Goal: Information Seeking & Learning: Find specific fact

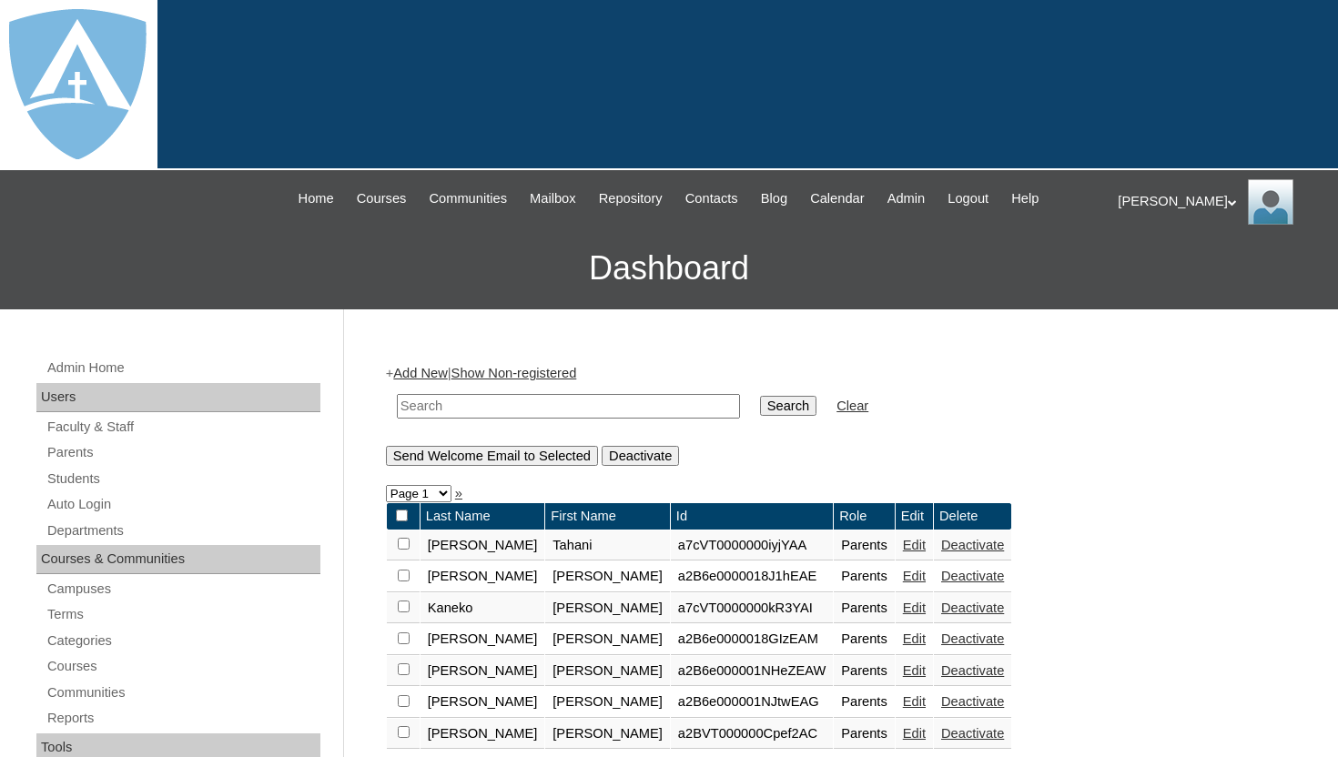
click at [442, 405] on input "text" at bounding box center [568, 406] width 343 height 25
paste input "[EMAIL_ADDRESS][DOMAIN_NAME] [EMAIL_ADDRESS][DOMAIN_NAME]"
type input "[EMAIL_ADDRESS][DOMAIN_NAME] [EMAIL_ADDRESS][DOMAIN_NAME]"
click at [775, 404] on input "Search" at bounding box center [788, 406] width 56 height 20
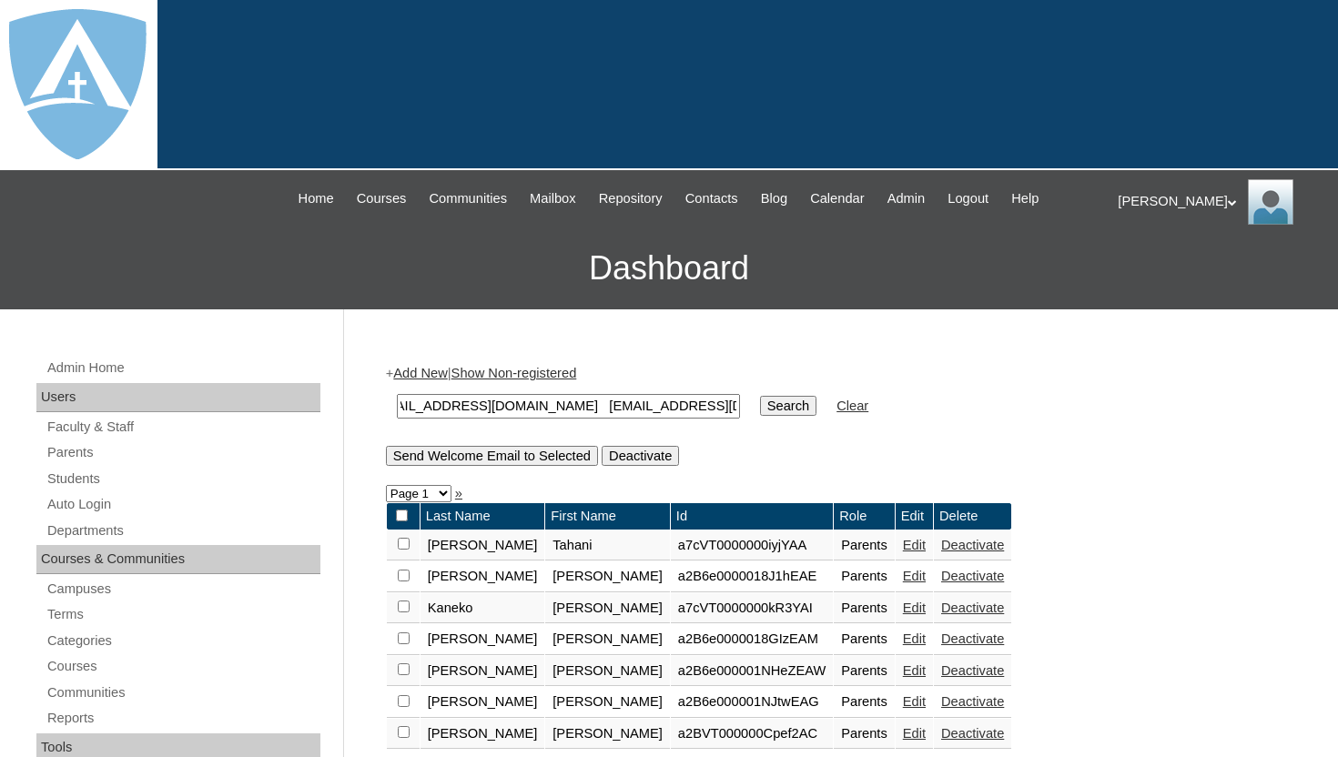
scroll to position [0, 0]
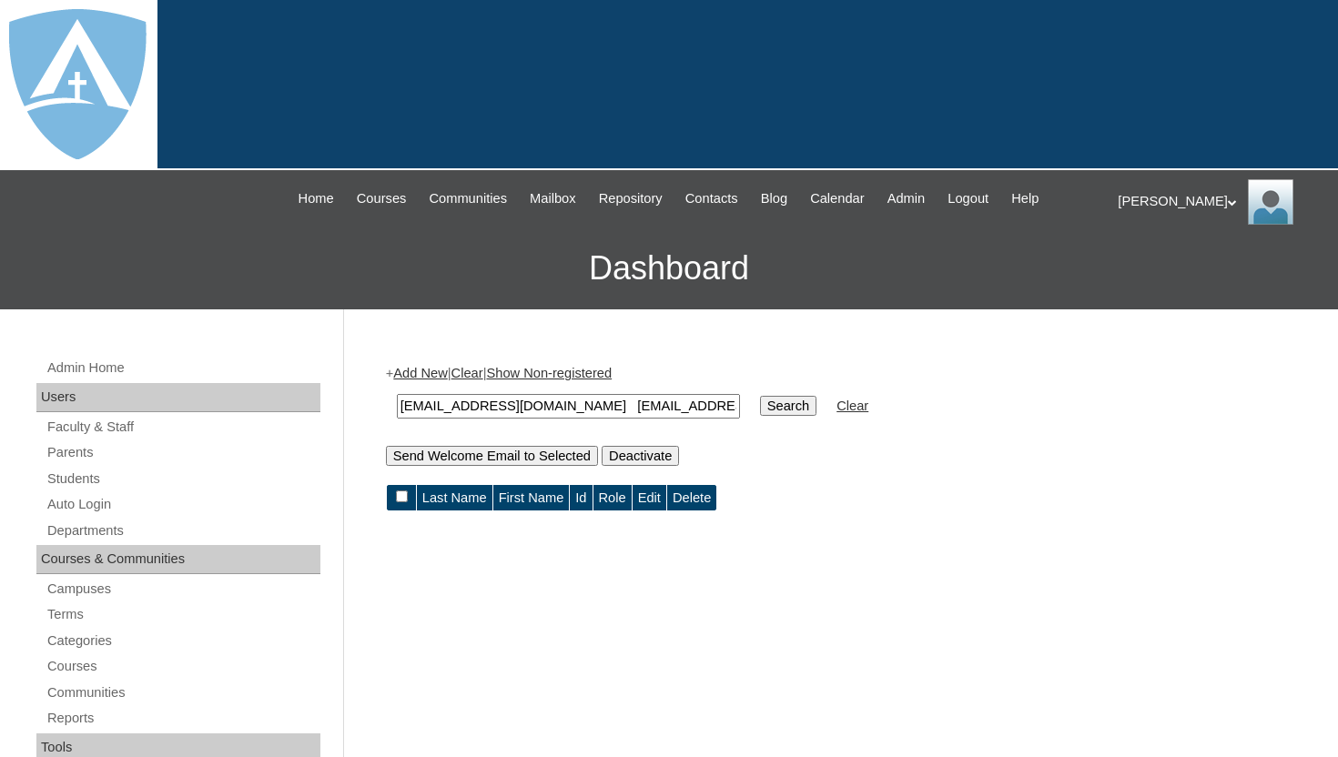
click at [570, 408] on input "[EMAIL_ADDRESS][DOMAIN_NAME] [EMAIL_ADDRESS][DOMAIN_NAME]" at bounding box center [568, 406] width 343 height 25
click at [439, 408] on input "[EMAIL_ADDRESS][DOMAIN_NAME]" at bounding box center [568, 406] width 343 height 25
type input "[EMAIL_ADDRESS][DOMAIN_NAME]"
click at [762, 413] on input "Search" at bounding box center [788, 406] width 56 height 20
